Goal: Task Accomplishment & Management: Use online tool/utility

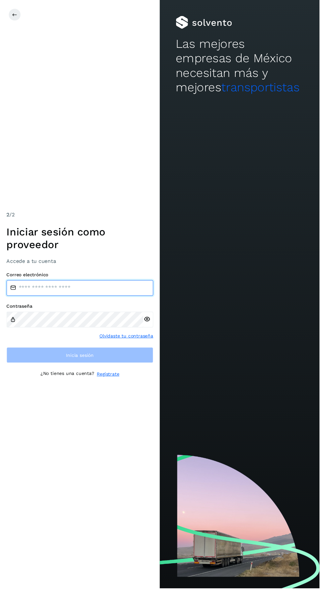
click at [24, 304] on input "email" at bounding box center [82, 296] width 150 height 16
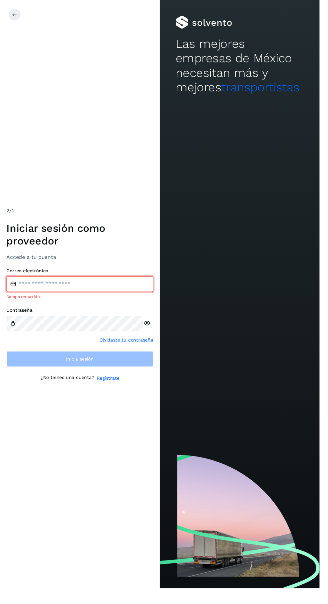
type input "**********"
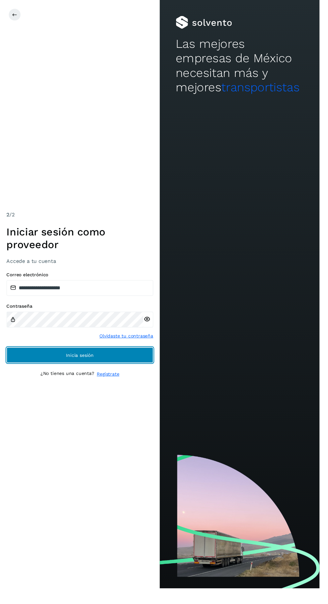
click at [135, 372] on button "Inicia sesión" at bounding box center [82, 364] width 150 height 16
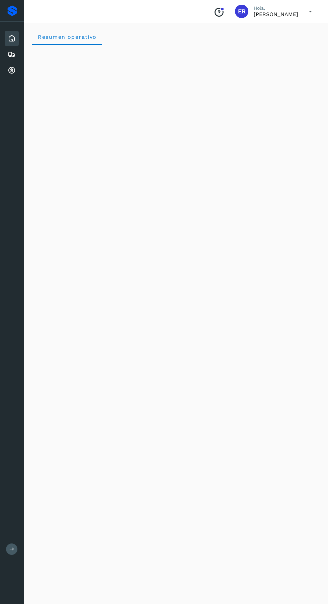
click at [11, 71] on icon at bounding box center [12, 71] width 8 height 8
